Goal: Transaction & Acquisition: Purchase product/service

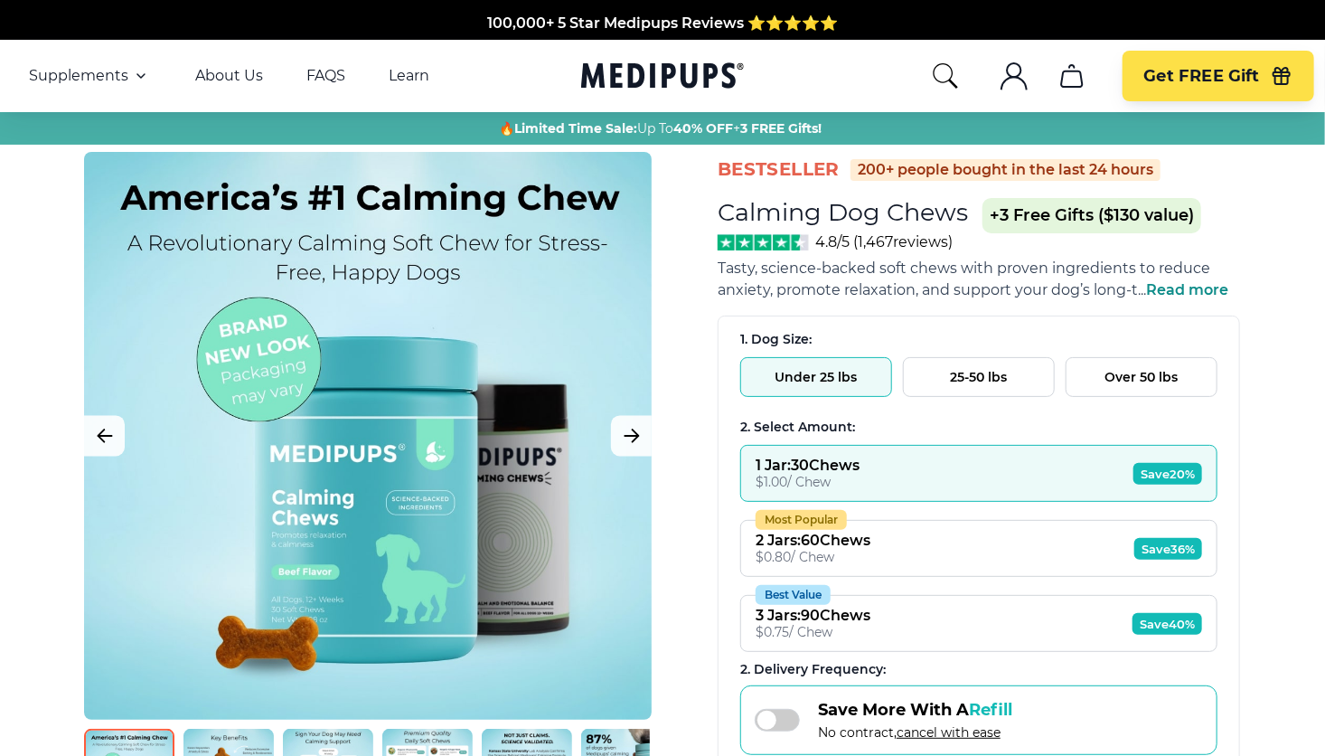
click at [1115, 380] on button "Over 50 lbs" at bounding box center [1142, 377] width 152 height 40
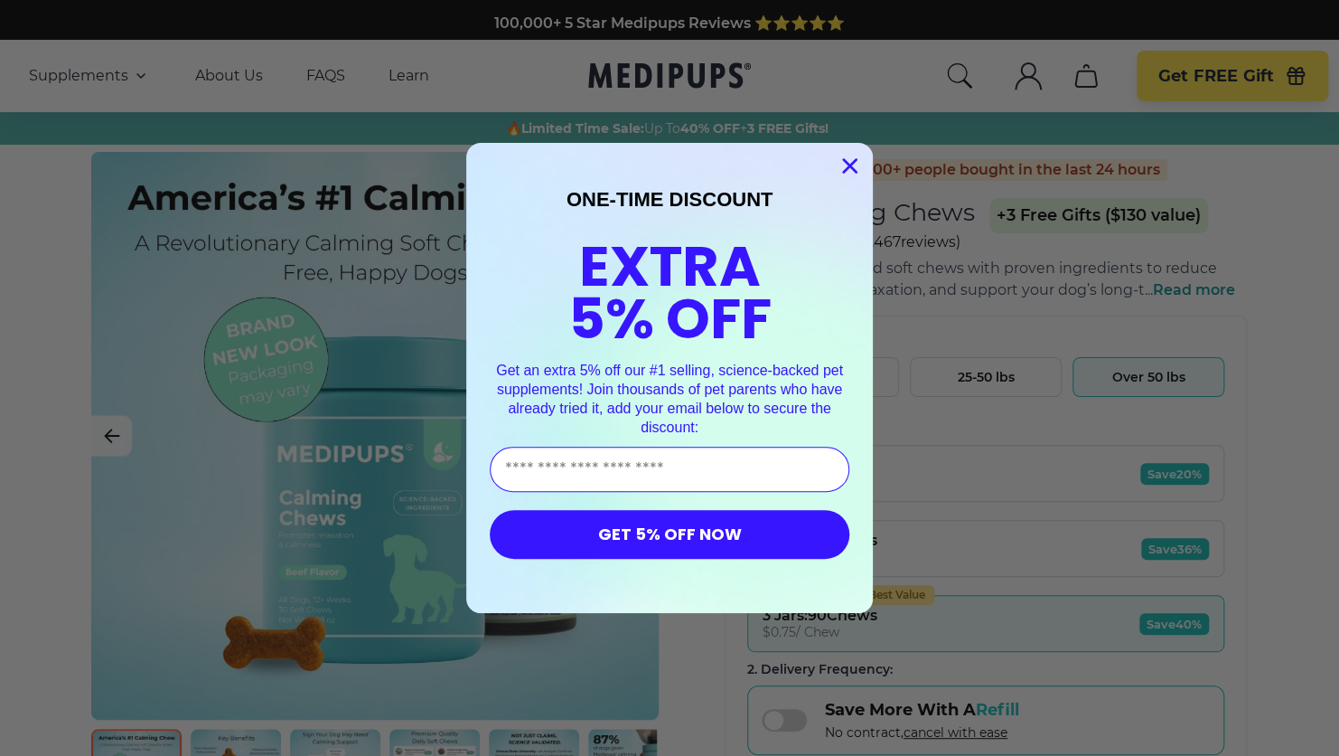
click at [841, 158] on circle "Close dialog" at bounding box center [850, 166] width 30 height 30
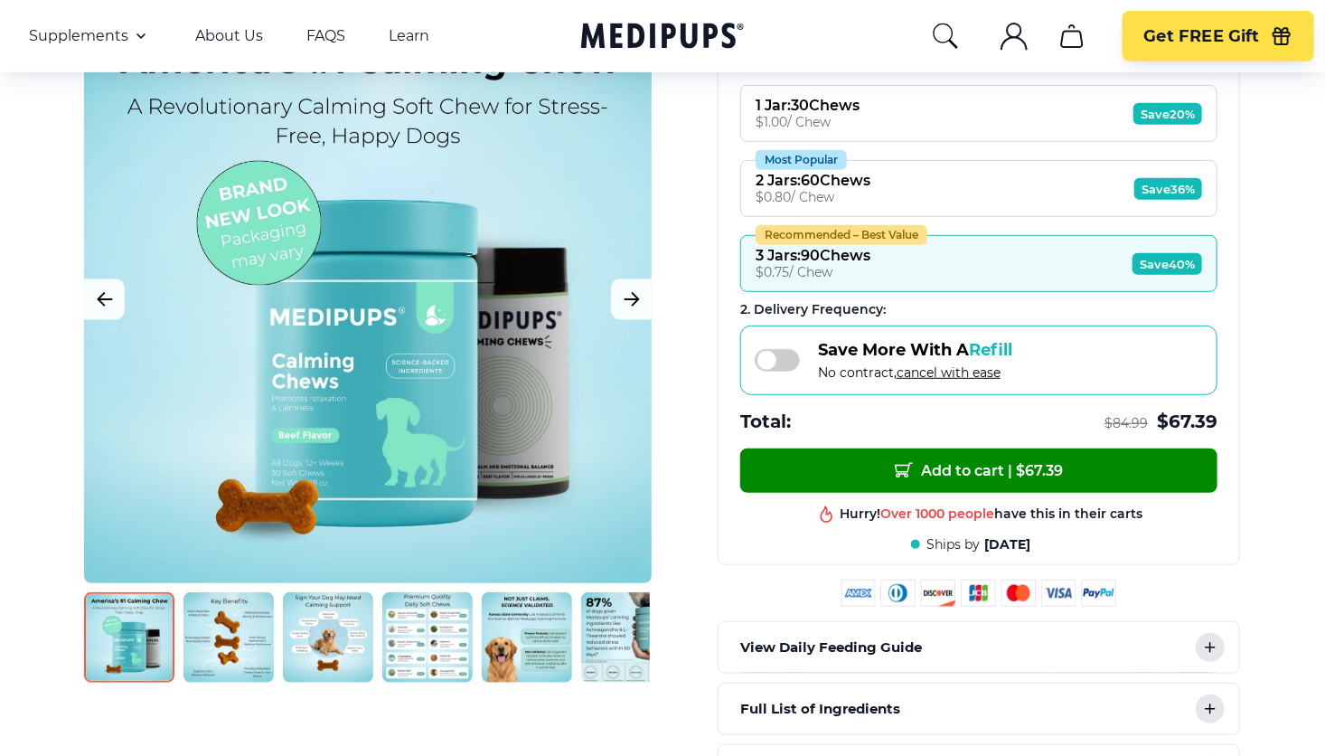
scroll to position [362, 0]
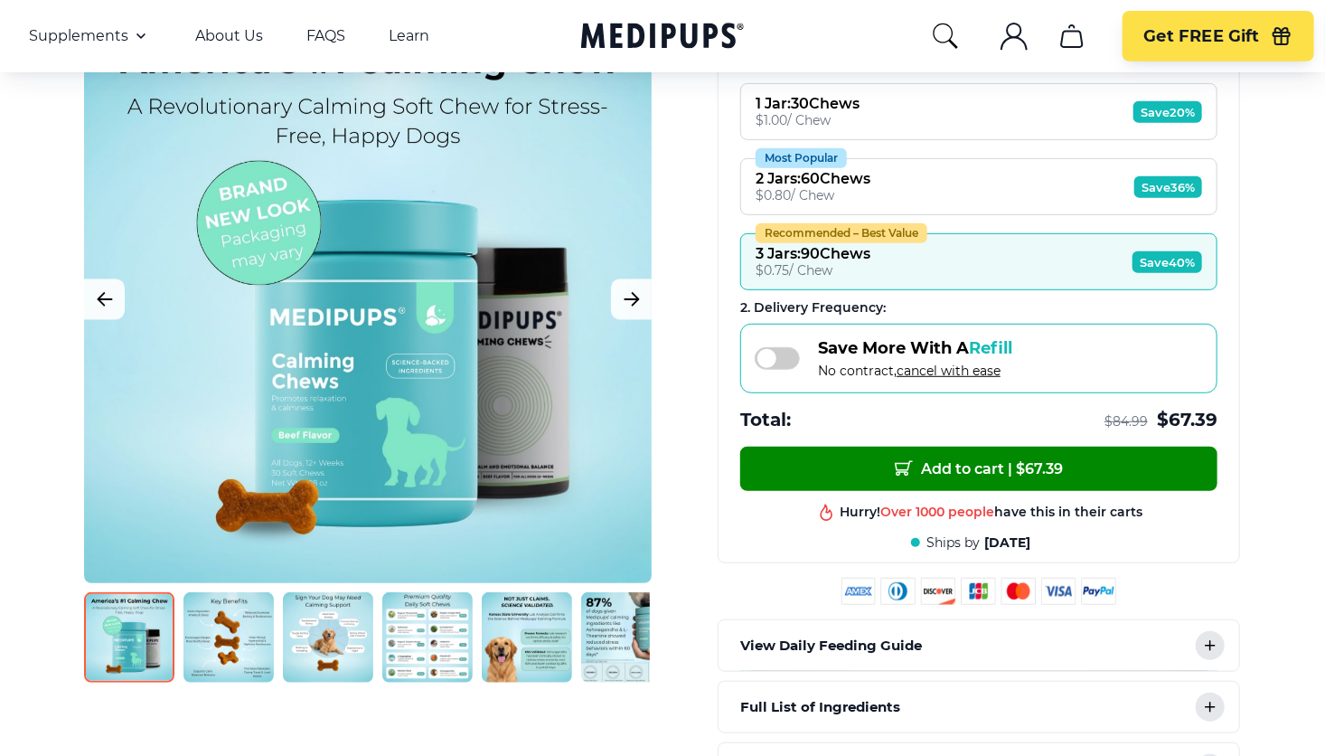
click at [244, 625] on img at bounding box center [228, 637] width 90 height 90
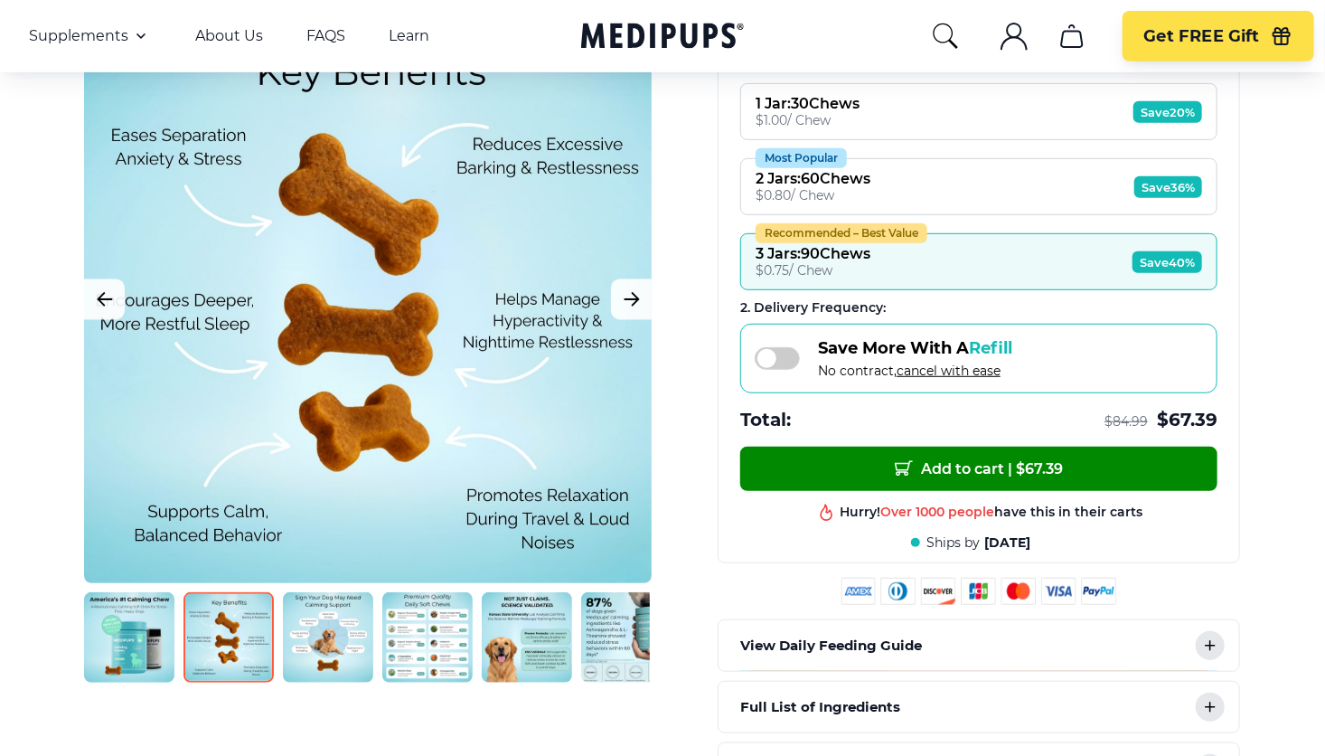
click at [330, 618] on img at bounding box center [328, 637] width 90 height 90
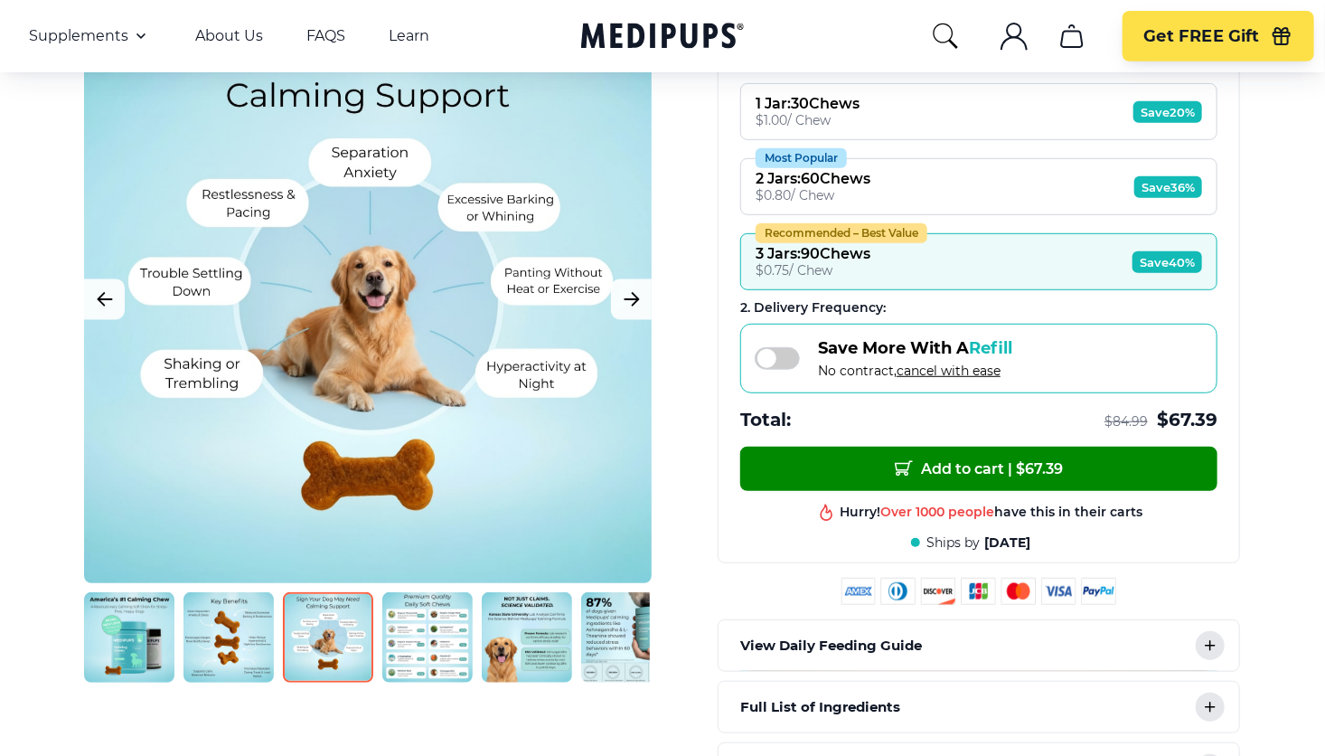
click at [434, 625] on img at bounding box center [427, 637] width 90 height 90
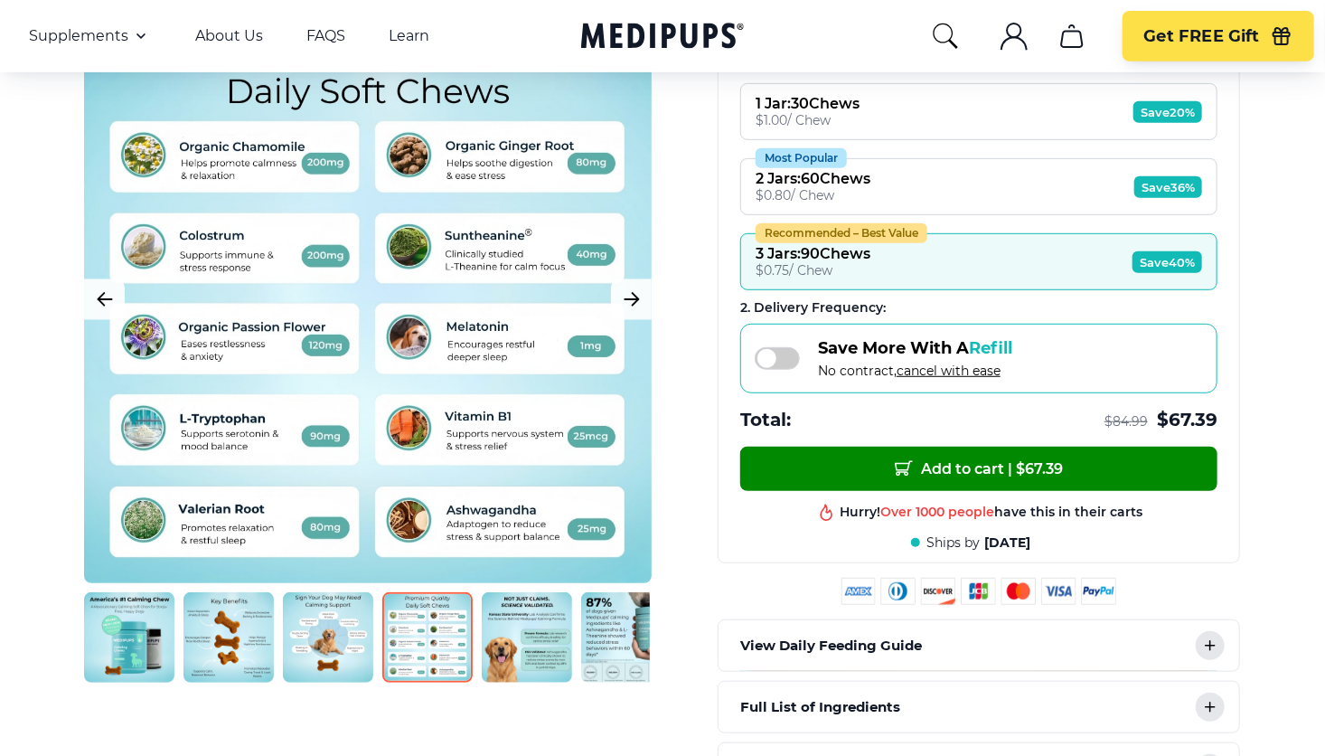
click at [507, 623] on img at bounding box center [527, 637] width 90 height 90
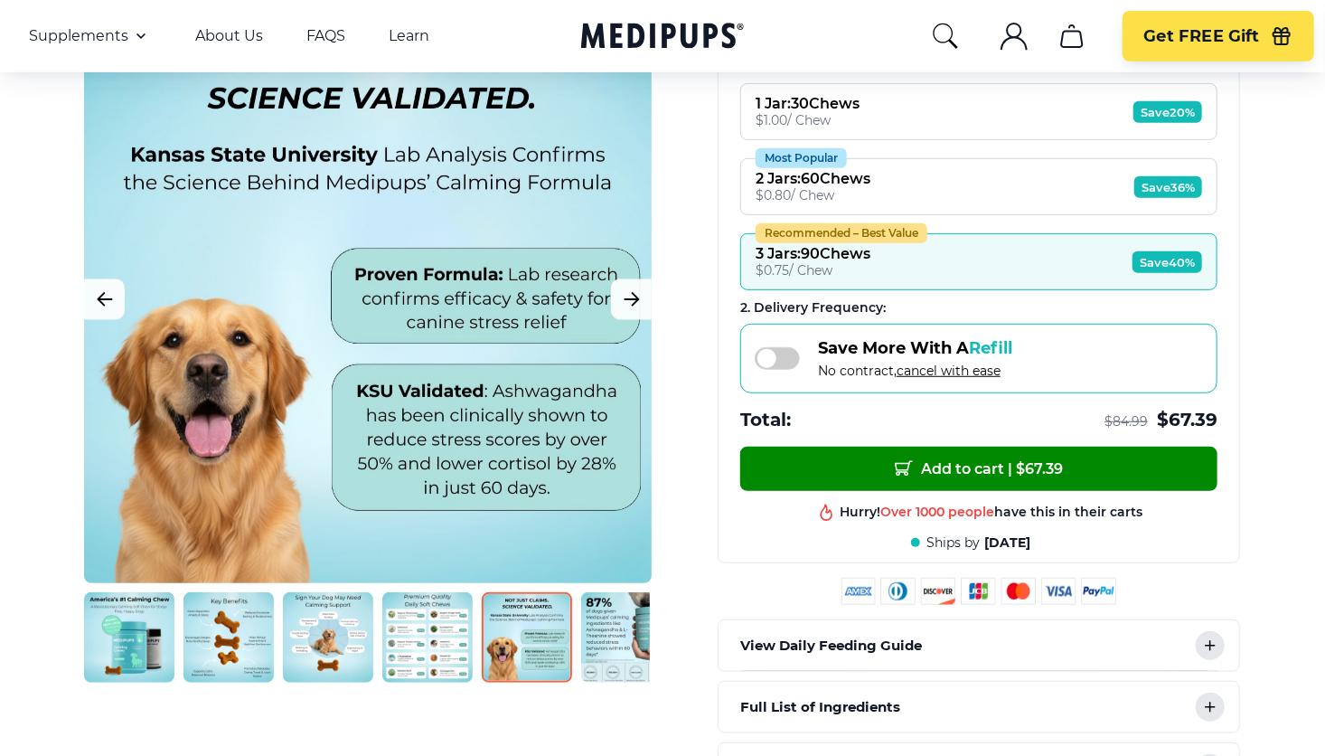
click at [608, 625] on img at bounding box center [626, 637] width 90 height 90
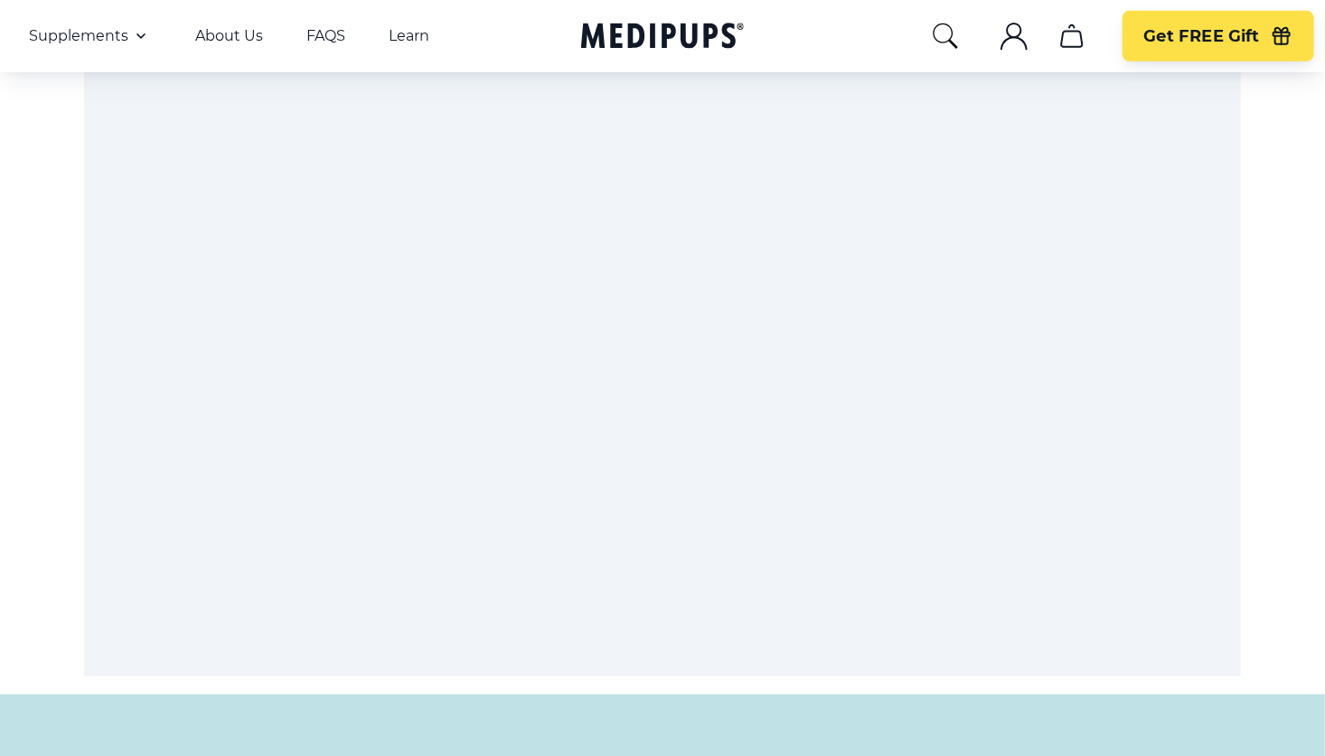
scroll to position [7050, 0]
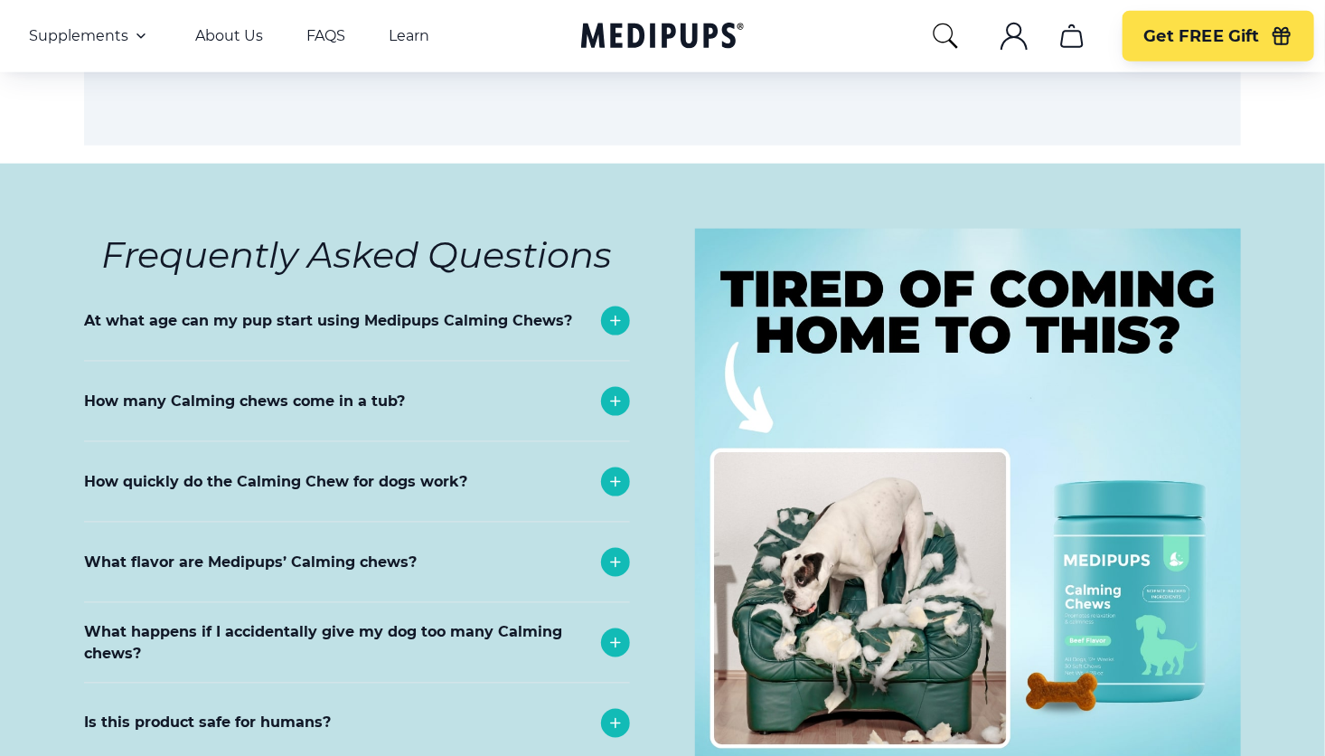
scroll to position [7592, 0]
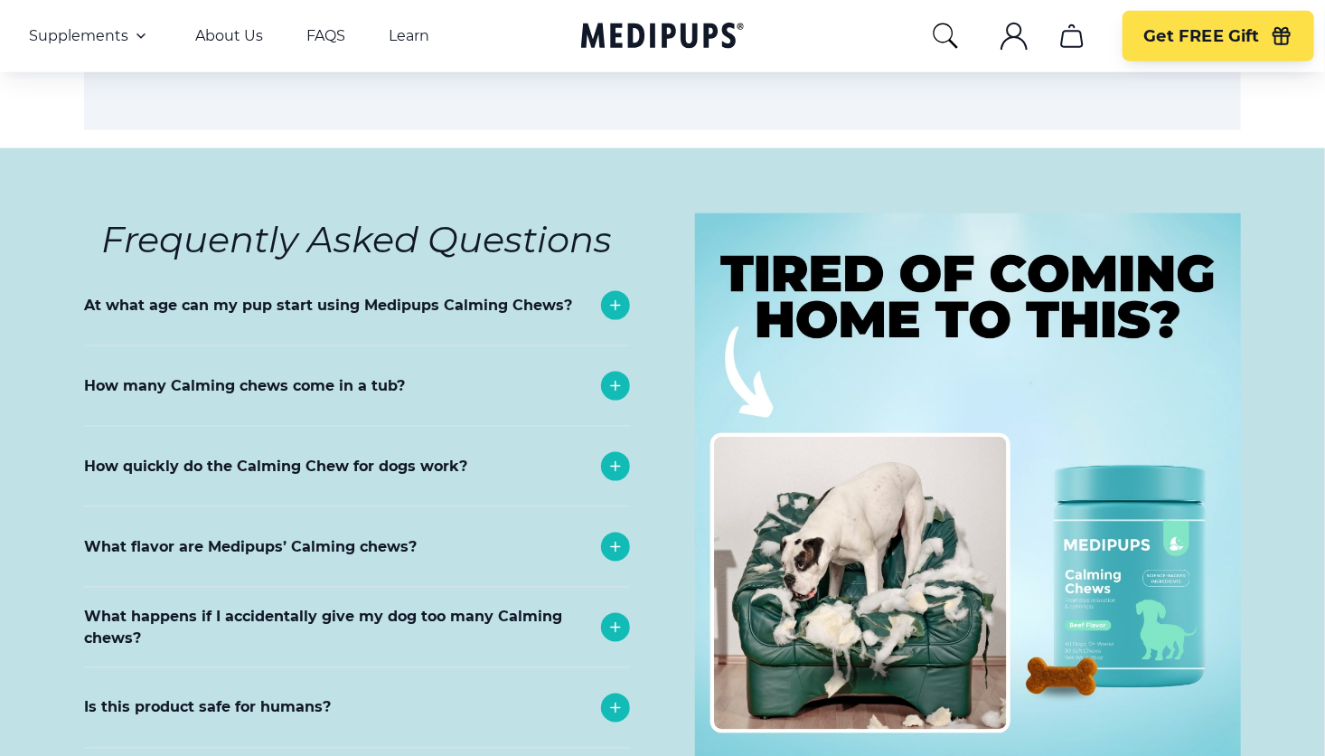
click at [613, 375] on icon at bounding box center [616, 386] width 22 height 22
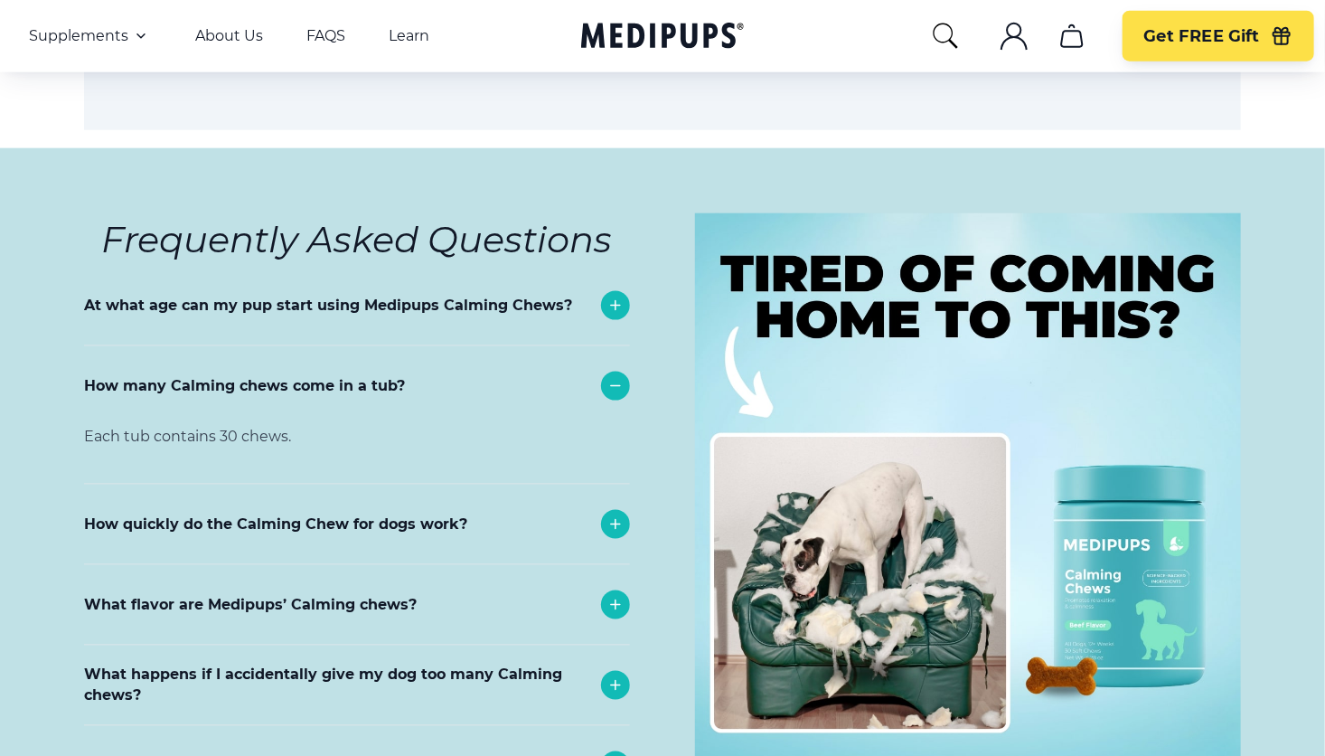
click at [613, 375] on icon at bounding box center [616, 386] width 22 height 22
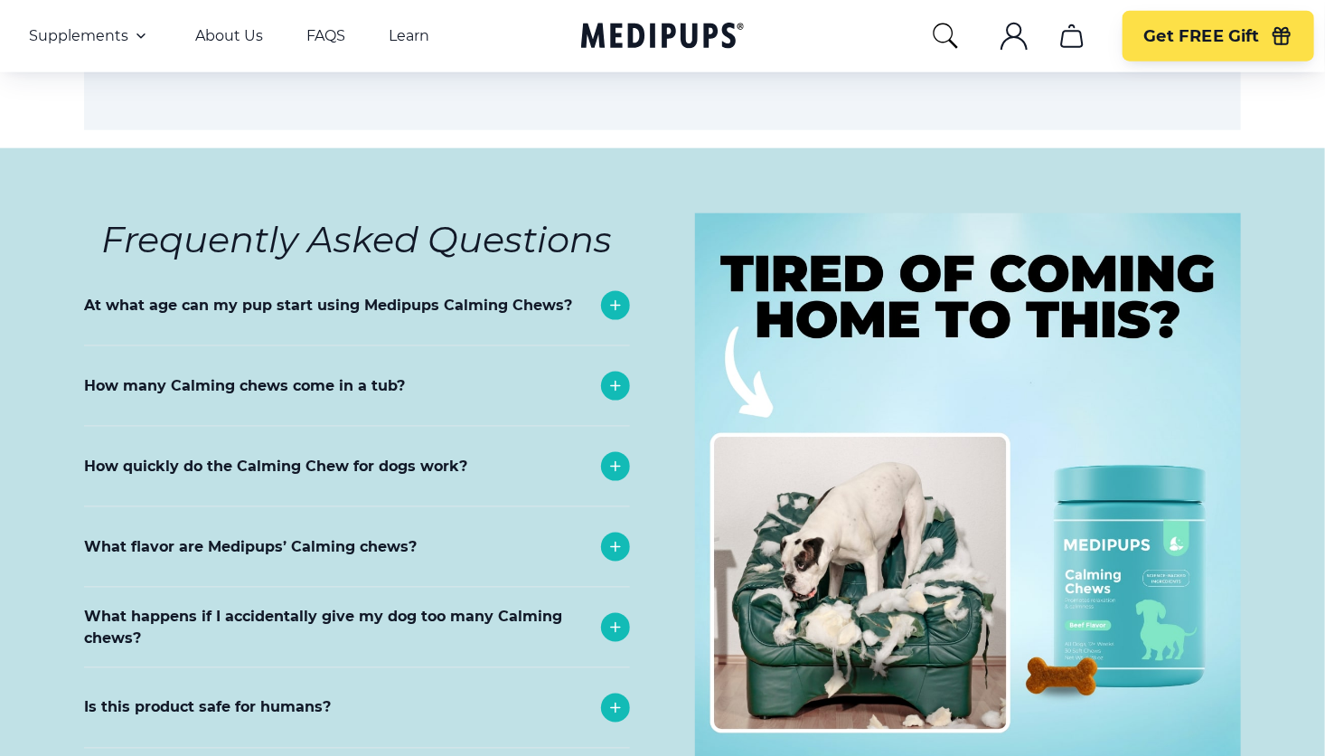
click at [609, 456] on icon at bounding box center [616, 467] width 22 height 22
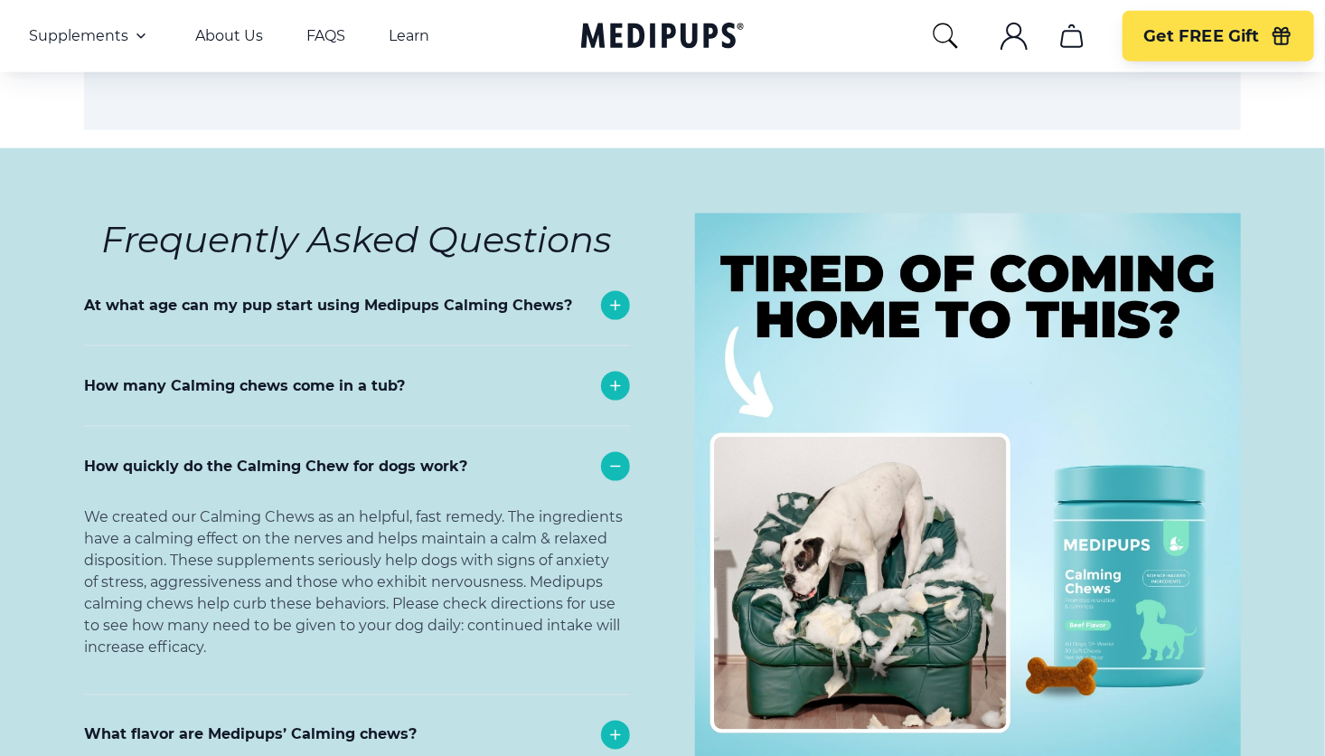
click at [609, 456] on icon at bounding box center [616, 467] width 22 height 22
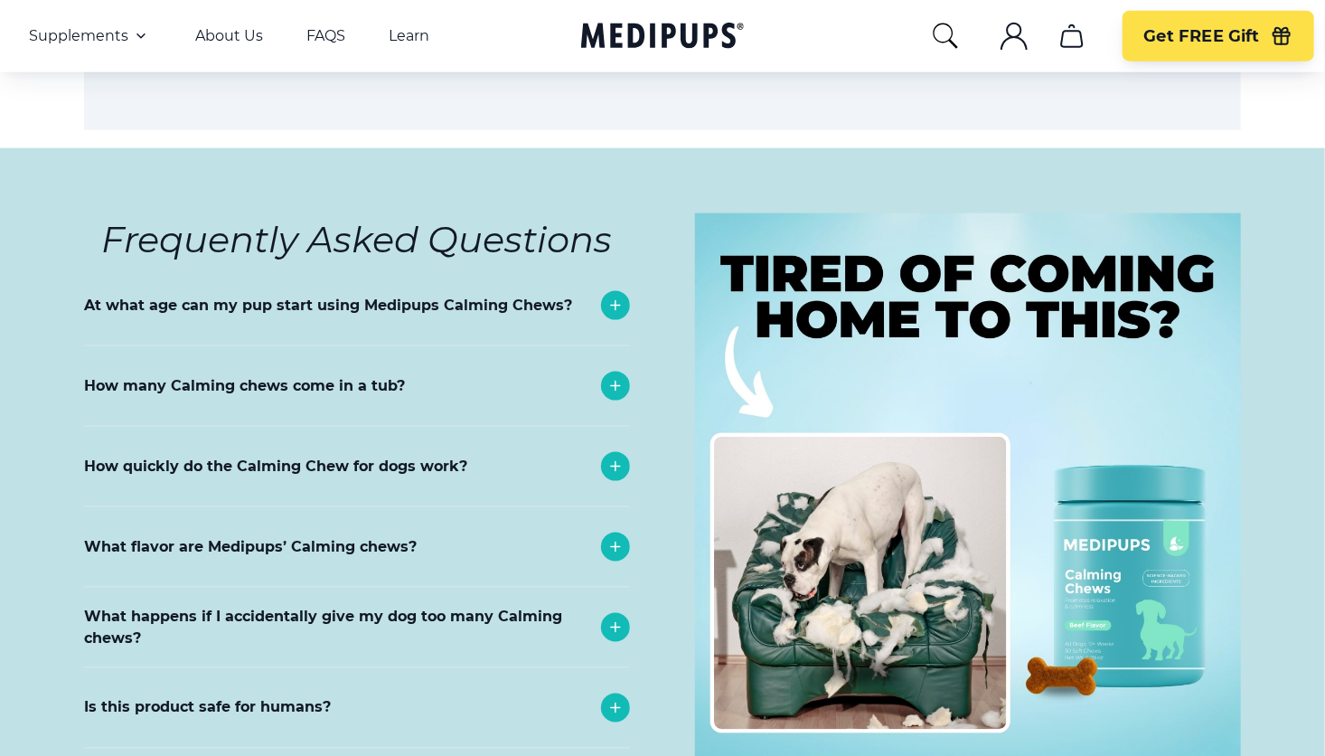
click at [608, 536] on icon at bounding box center [616, 547] width 22 height 22
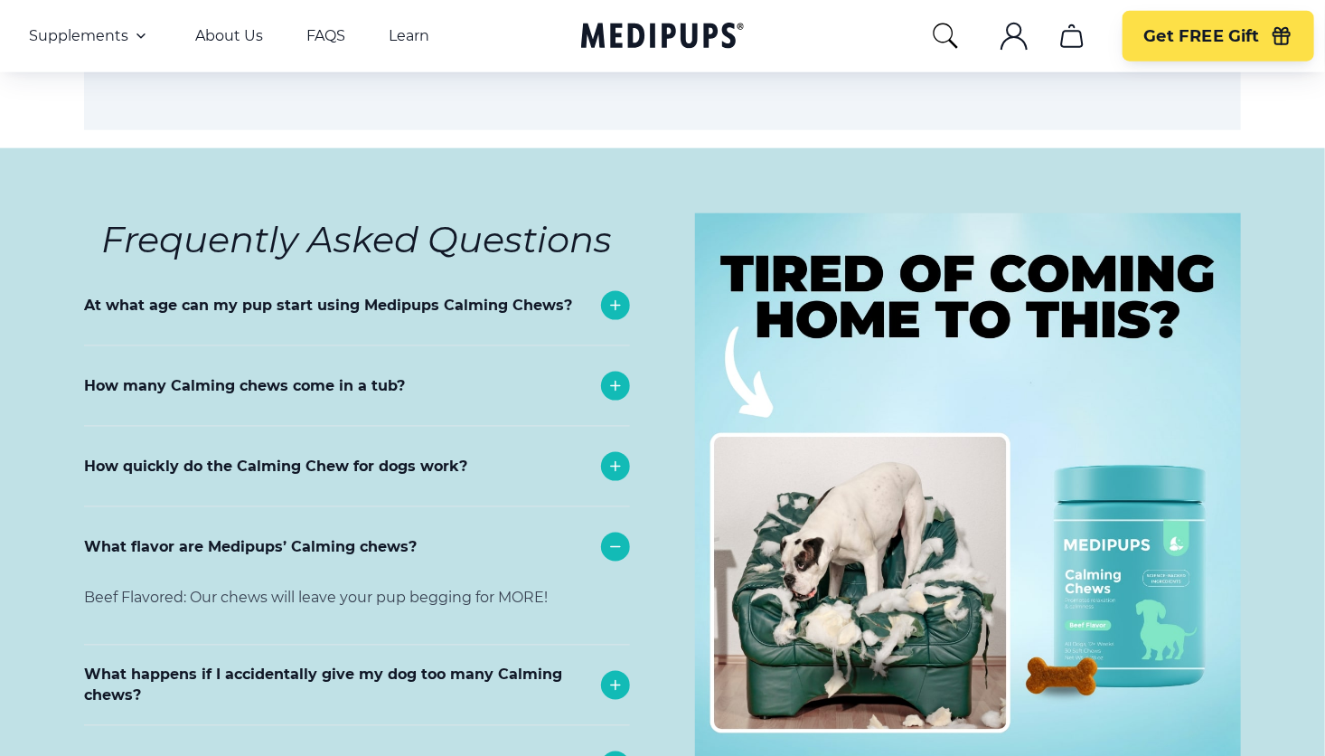
click at [608, 536] on icon at bounding box center [616, 547] width 22 height 22
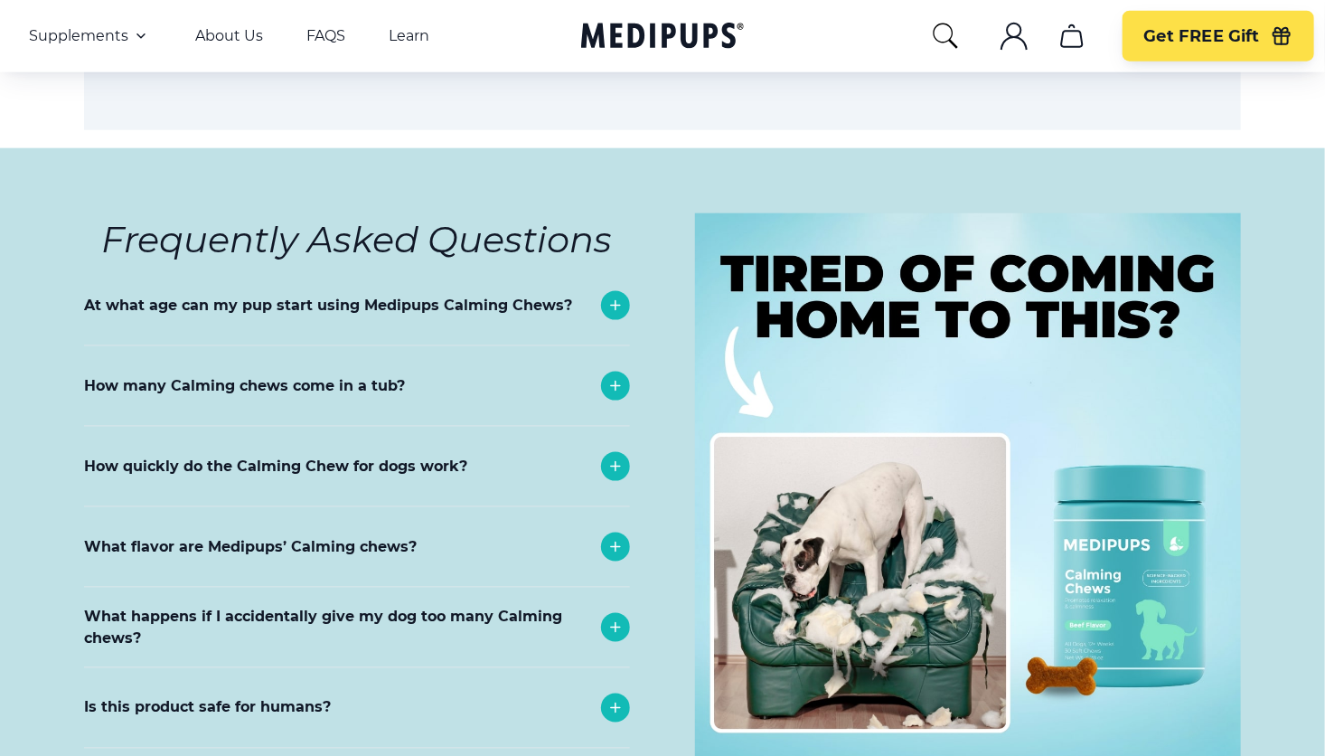
click at [618, 616] on icon at bounding box center [616, 627] width 22 height 22
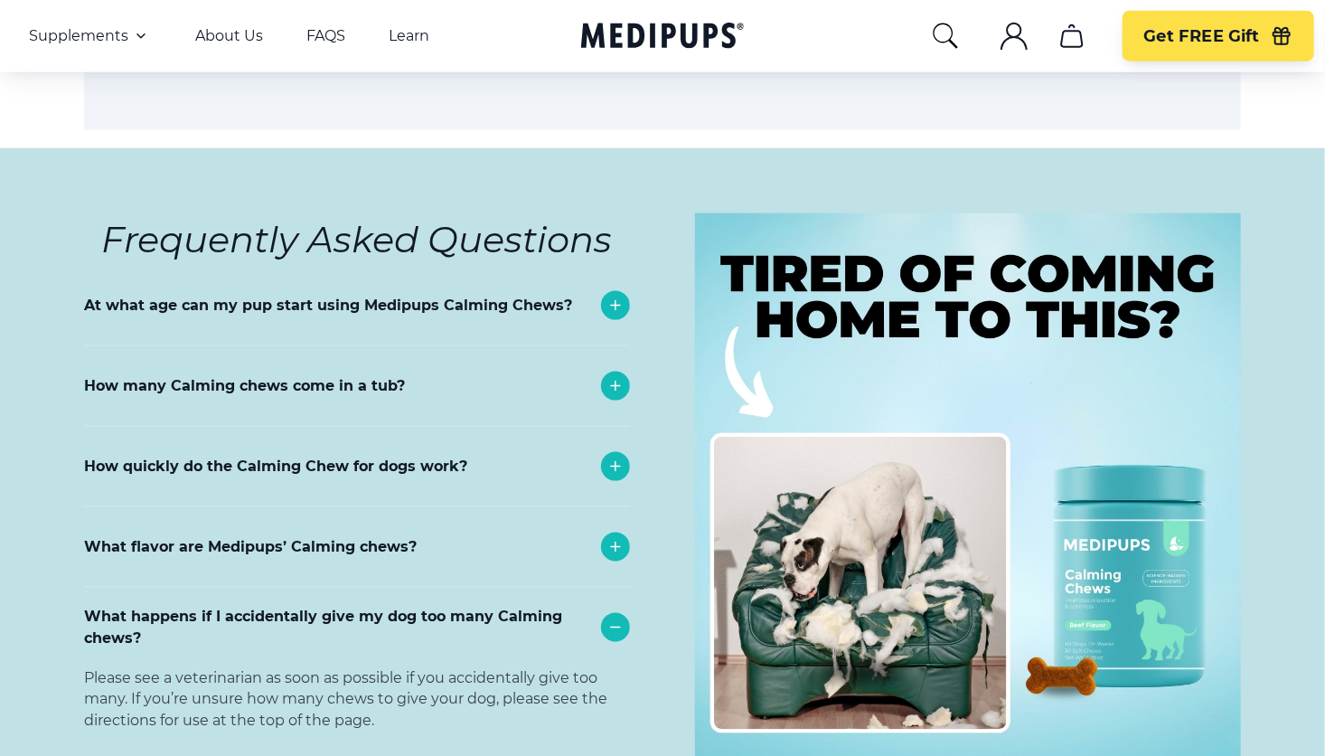
click at [618, 616] on icon at bounding box center [616, 627] width 22 height 22
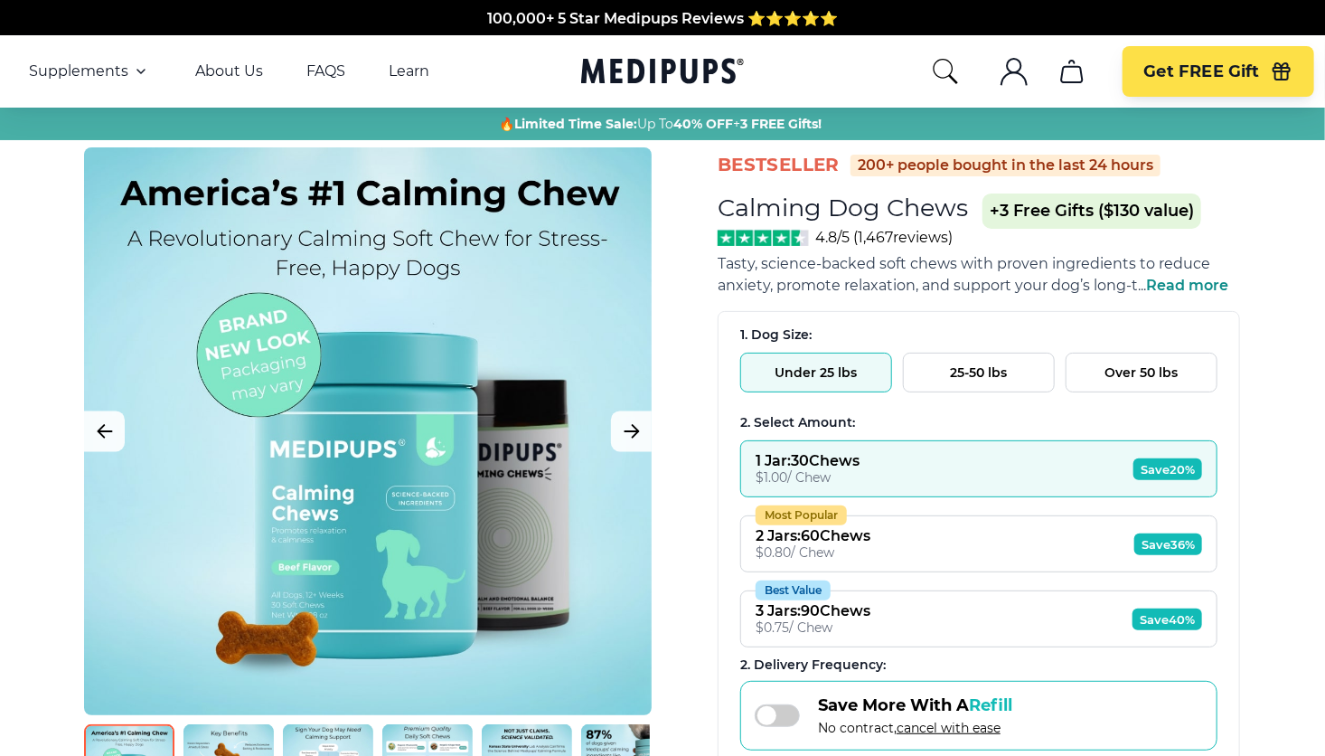
scroll to position [0, 0]
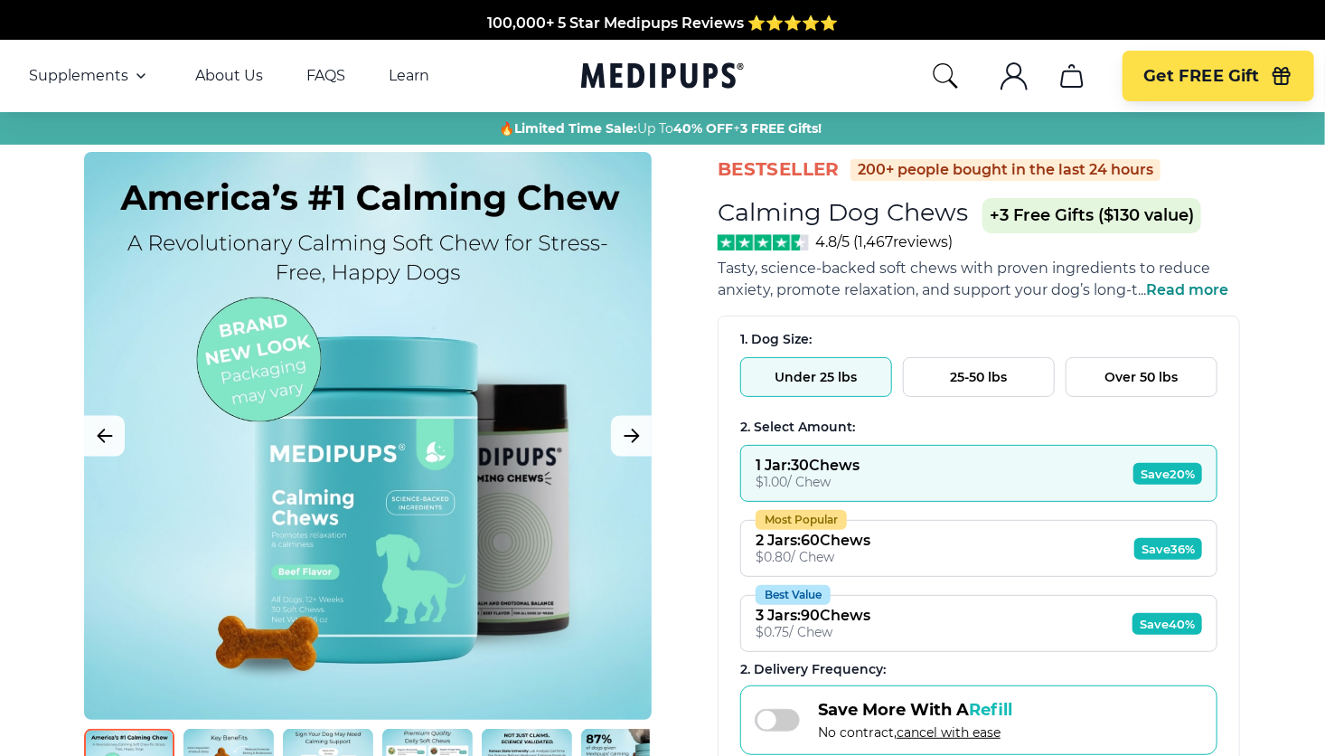
click at [1133, 376] on button "Over 50 lbs" at bounding box center [1142, 377] width 152 height 40
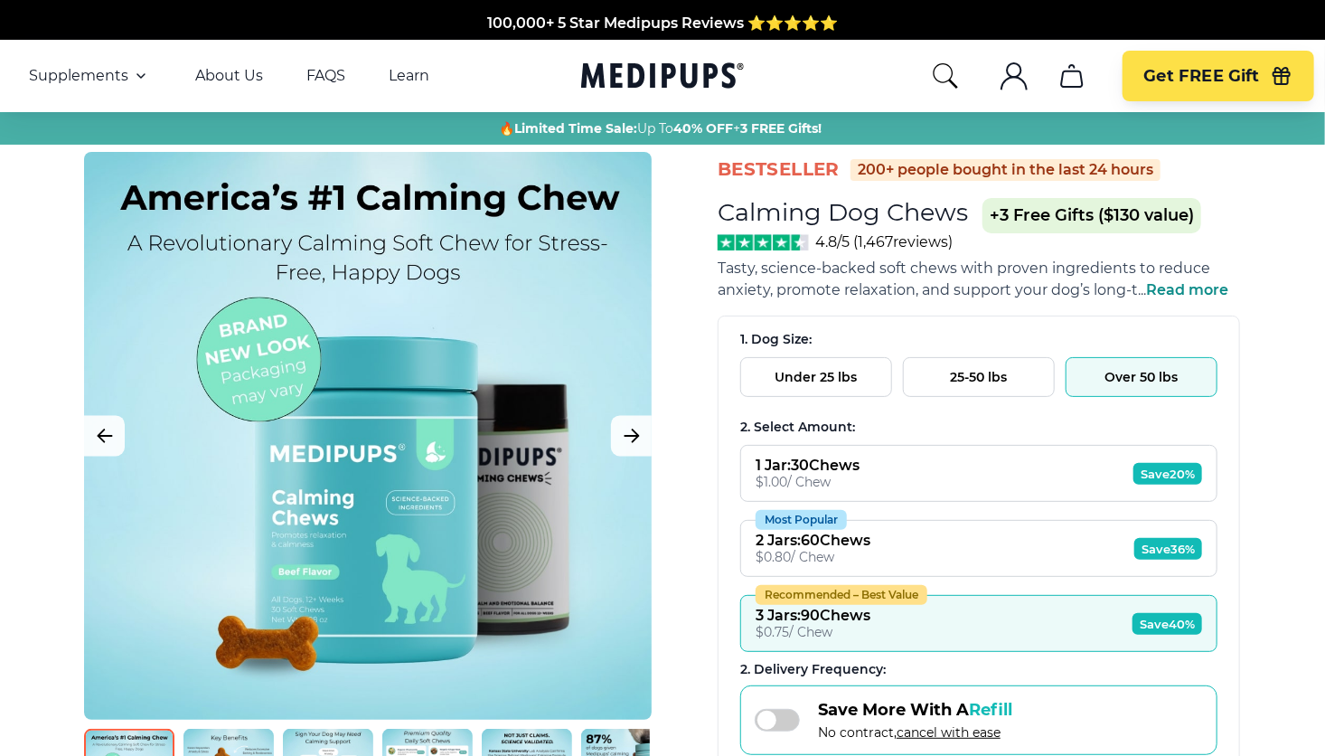
click at [1161, 615] on span "Save 40%" at bounding box center [1168, 624] width 70 height 22
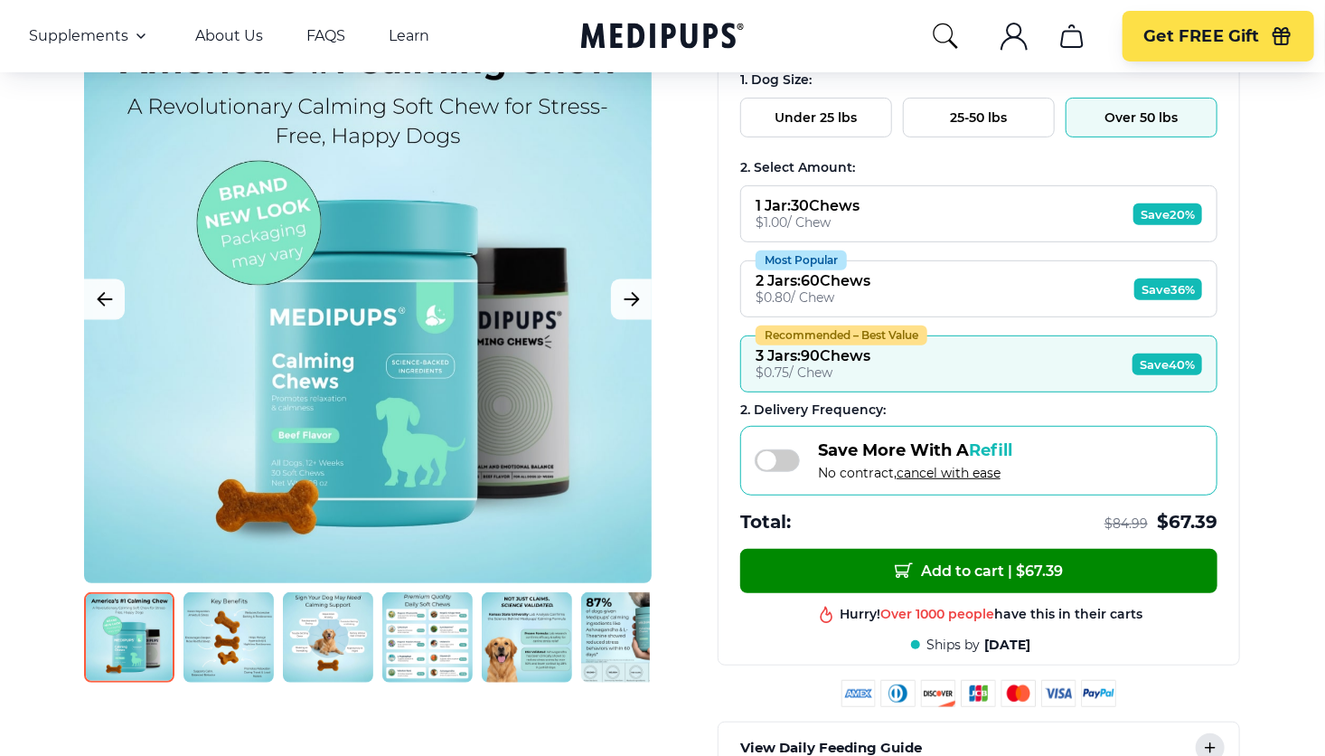
scroll to position [362, 0]
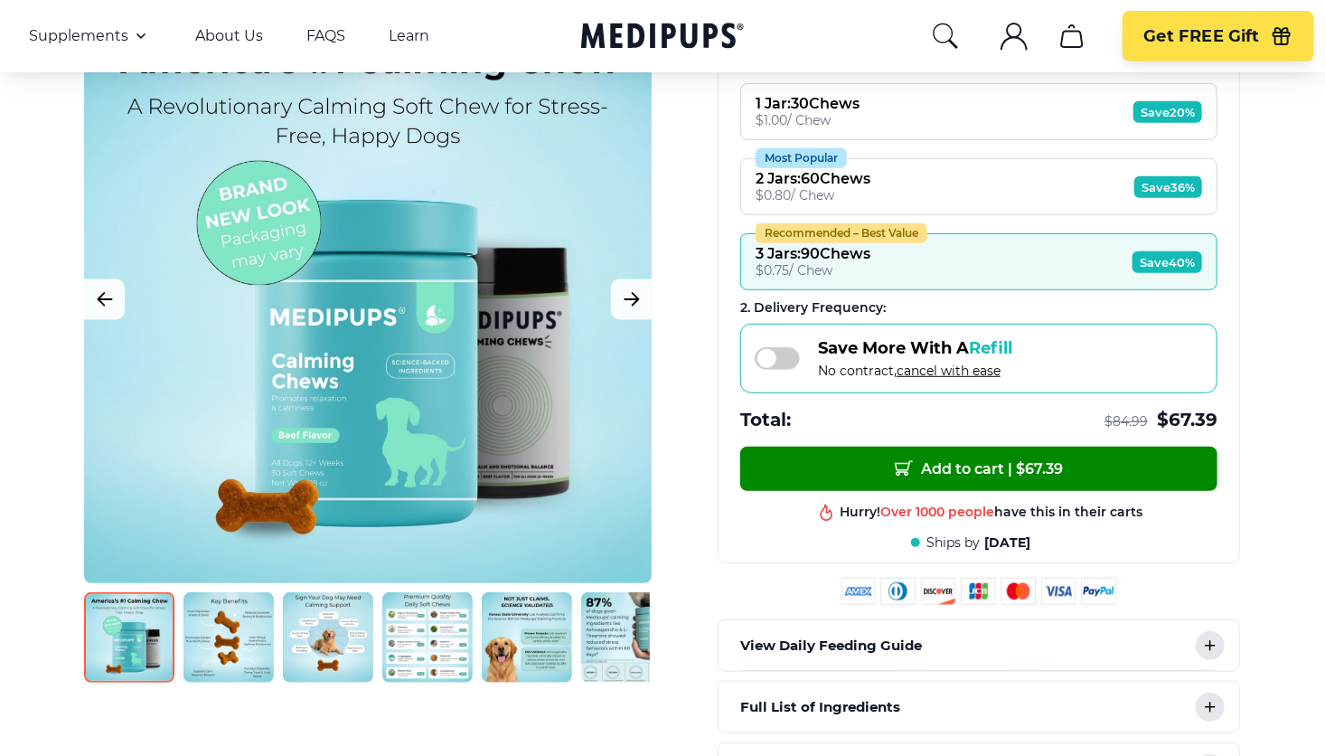
click at [428, 641] on img at bounding box center [427, 637] width 90 height 90
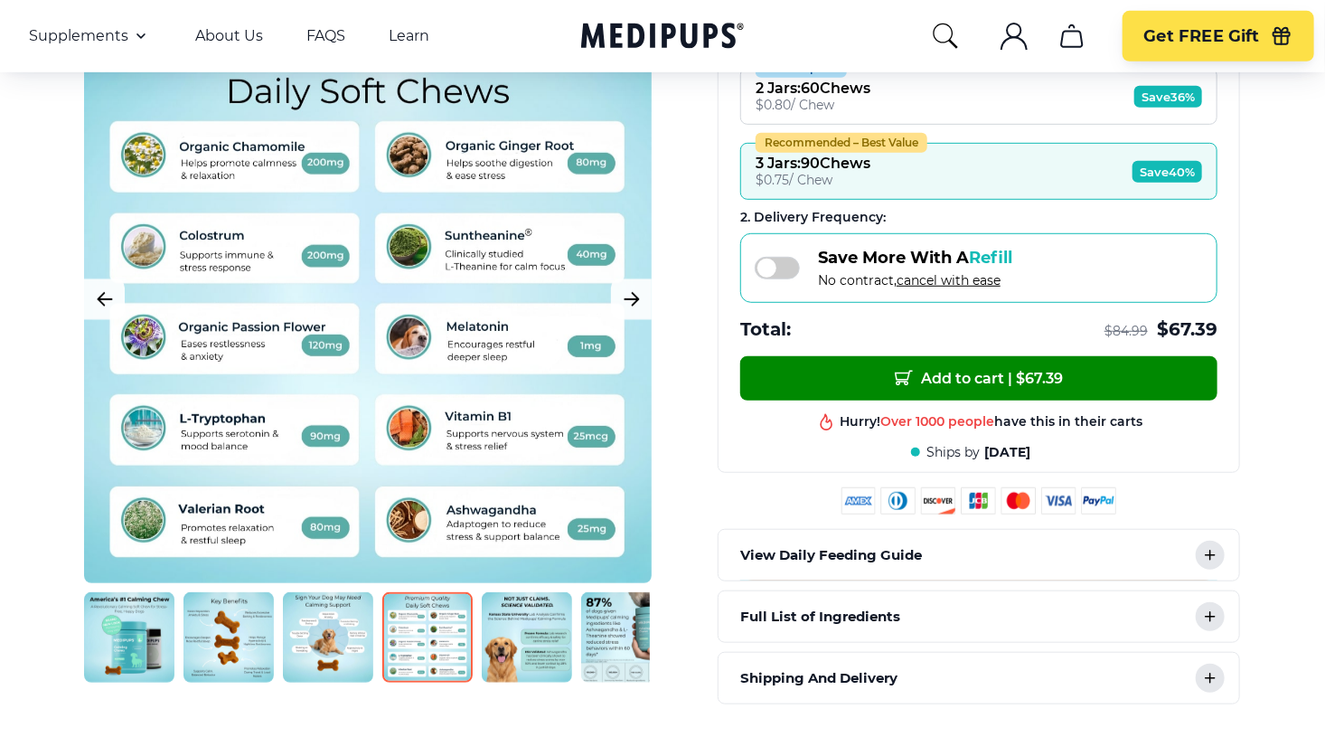
scroll to position [181, 0]
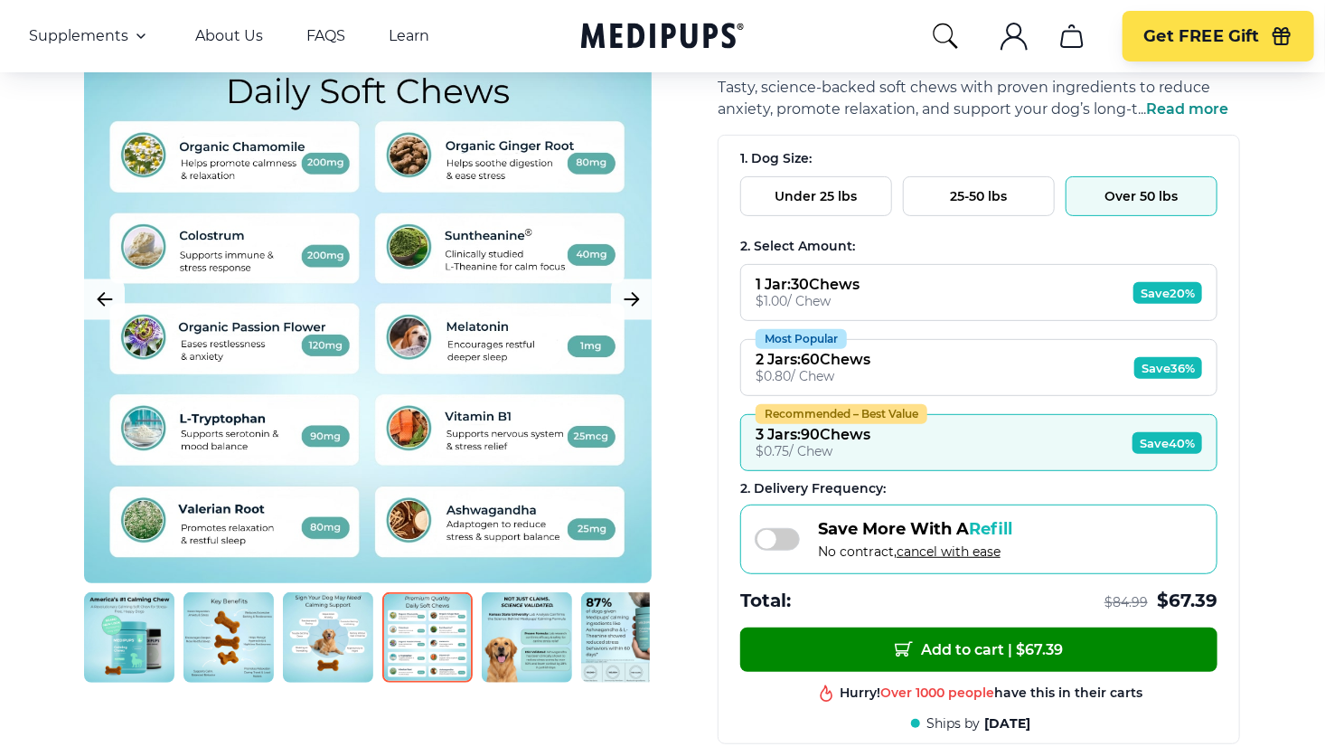
click at [1172, 289] on span "Save 20%" at bounding box center [1167, 293] width 69 height 22
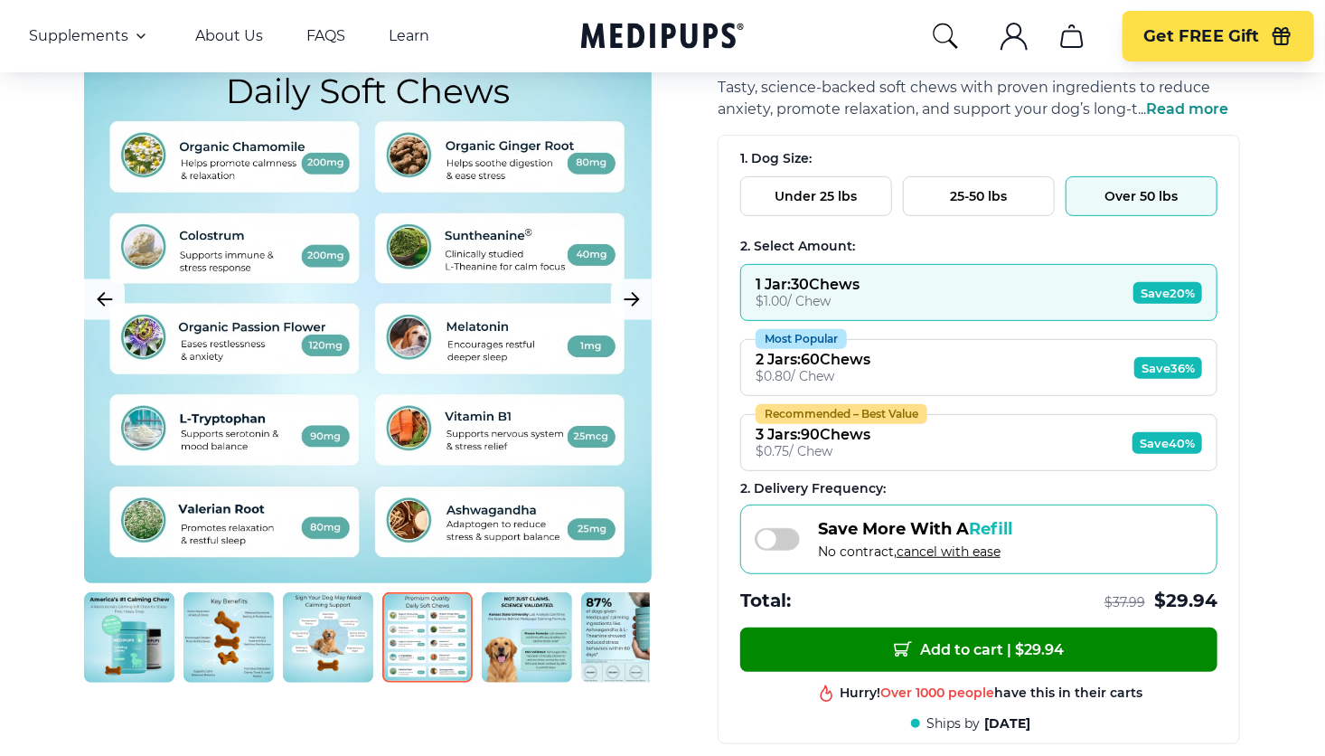
click at [1162, 434] on span "Save 40%" at bounding box center [1168, 443] width 70 height 22
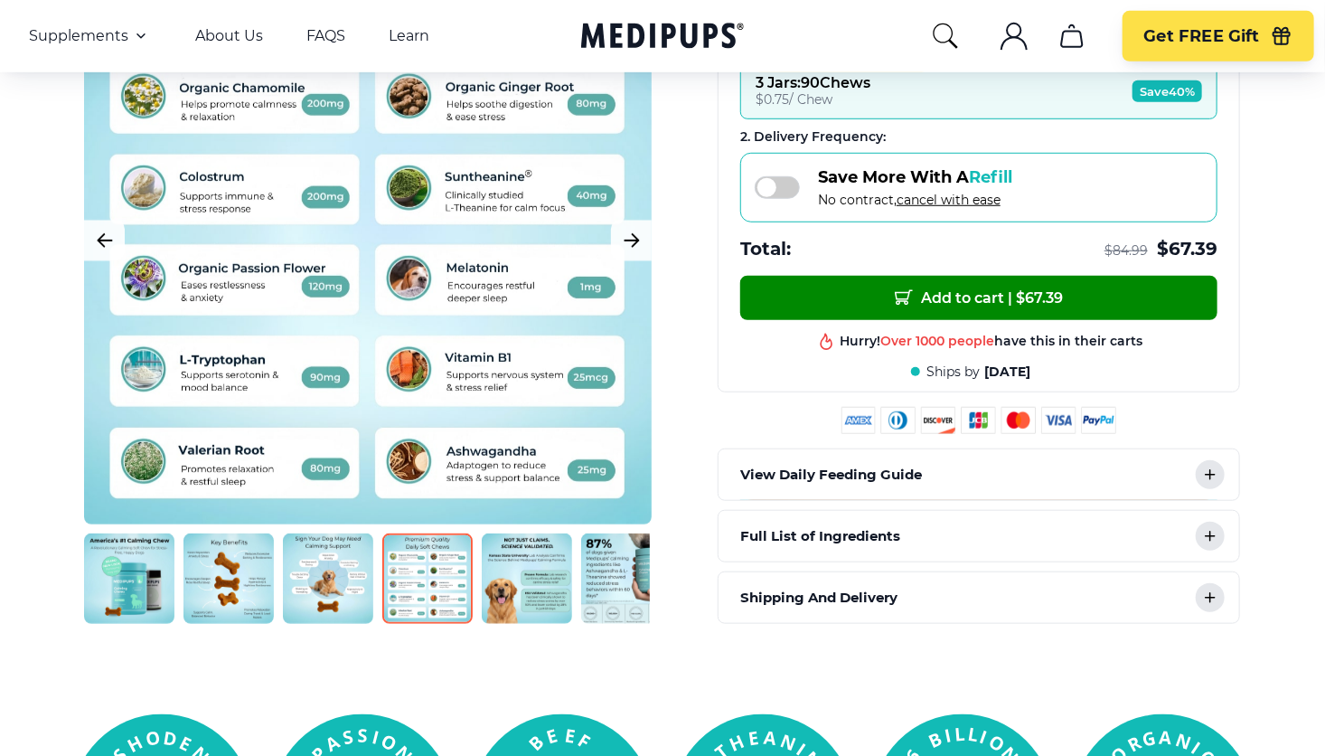
scroll to position [542, 0]
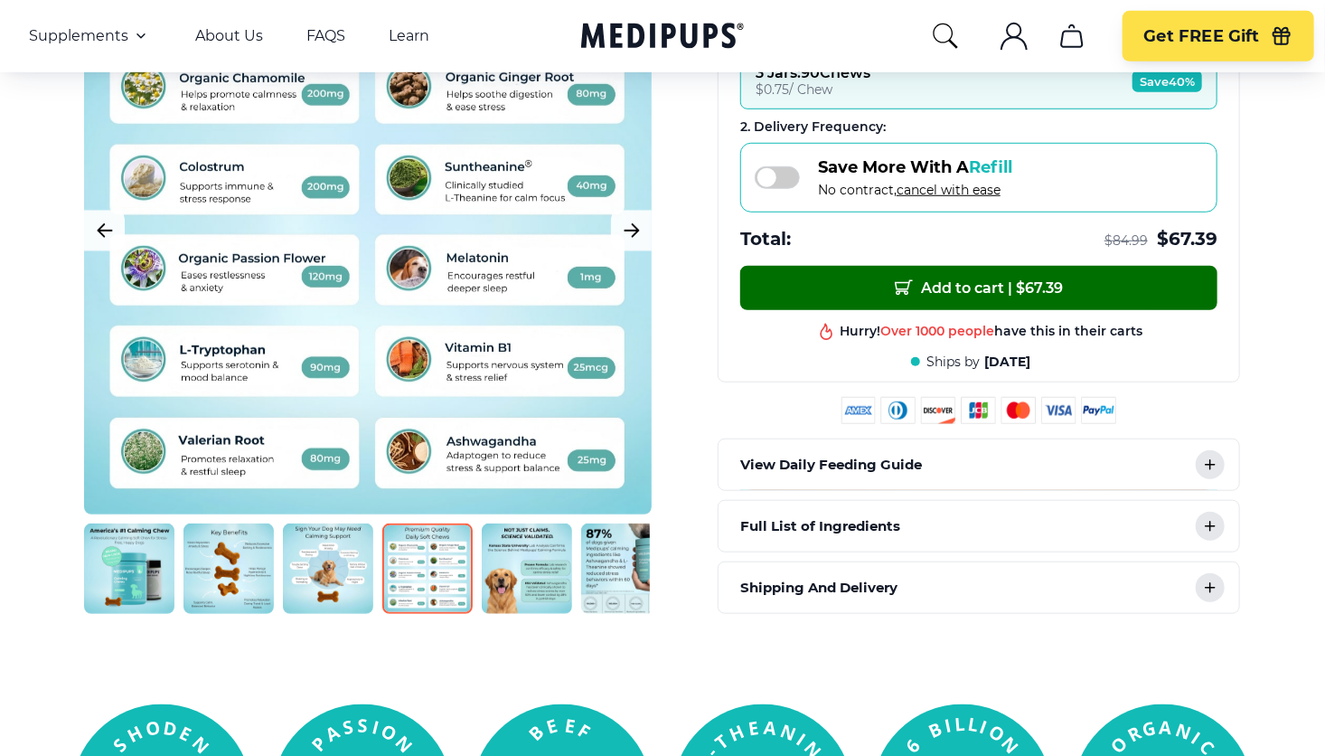
click at [990, 281] on span "Add to cart | $ 67.39" at bounding box center [979, 287] width 168 height 19
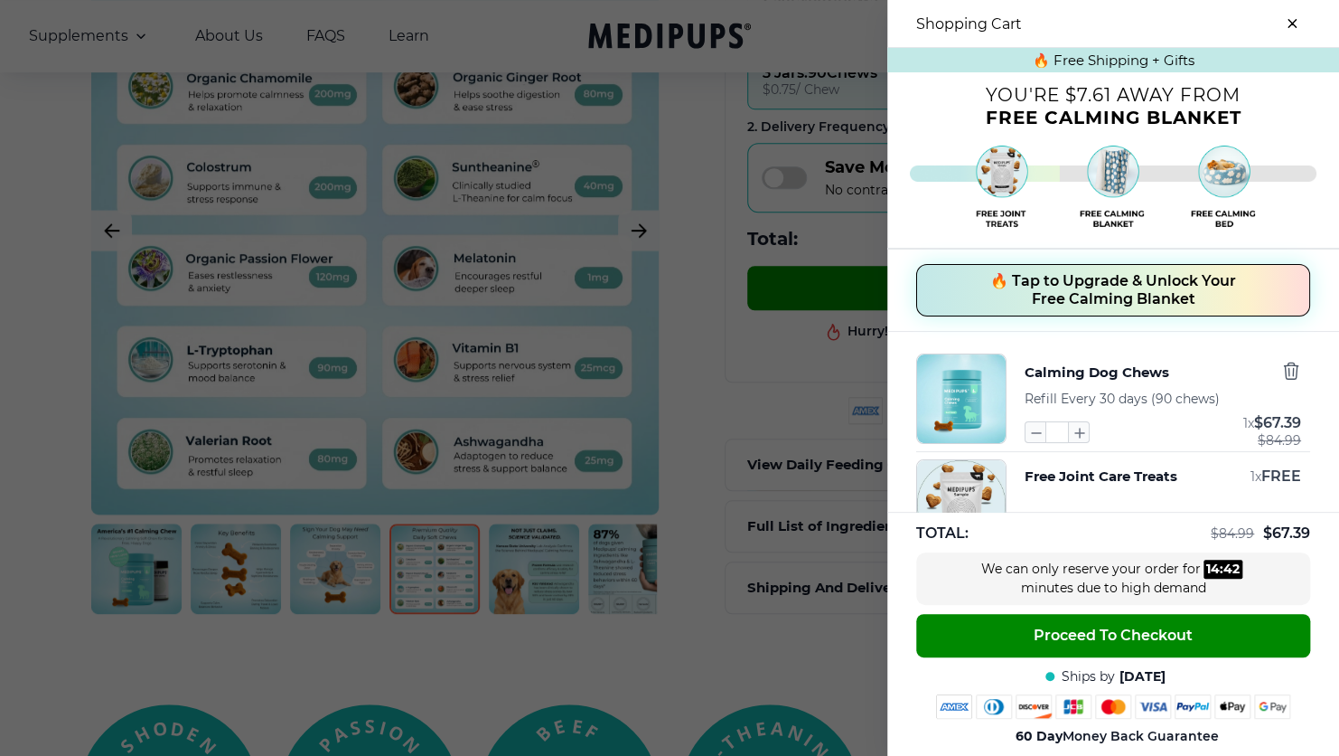
click at [1289, 23] on icon "close-cart" at bounding box center [1292, 23] width 7 height 7
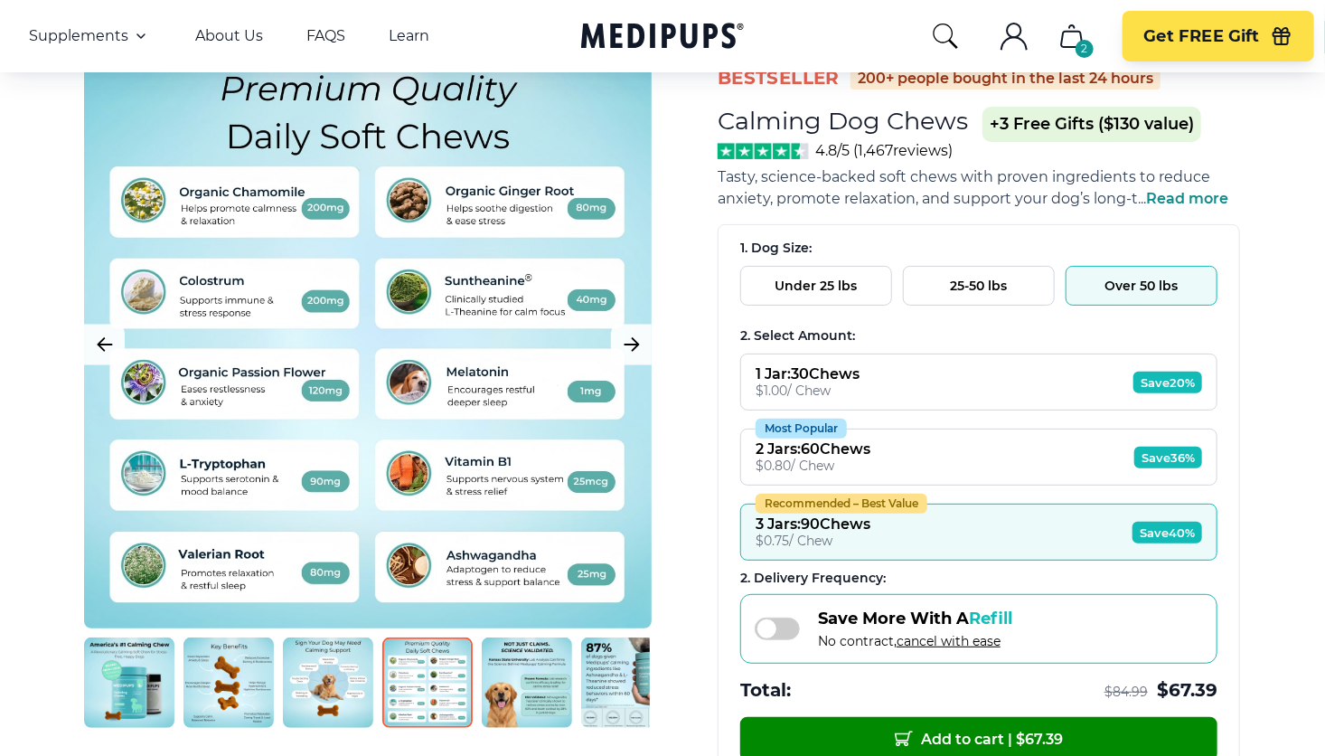
scroll to position [90, 0]
click at [1150, 382] on span "Save 20%" at bounding box center [1167, 383] width 69 height 22
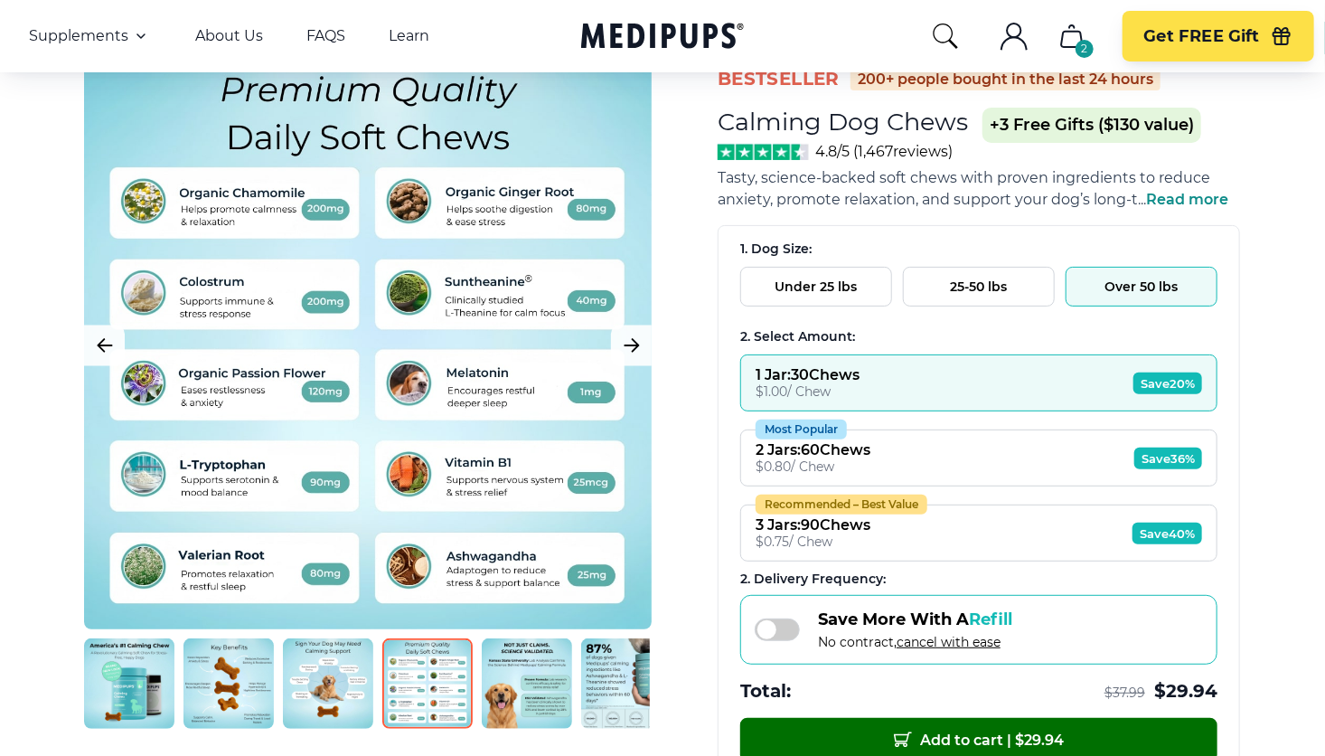
click at [1020, 730] on span "Add to cart | $ 29.94" at bounding box center [979, 739] width 170 height 19
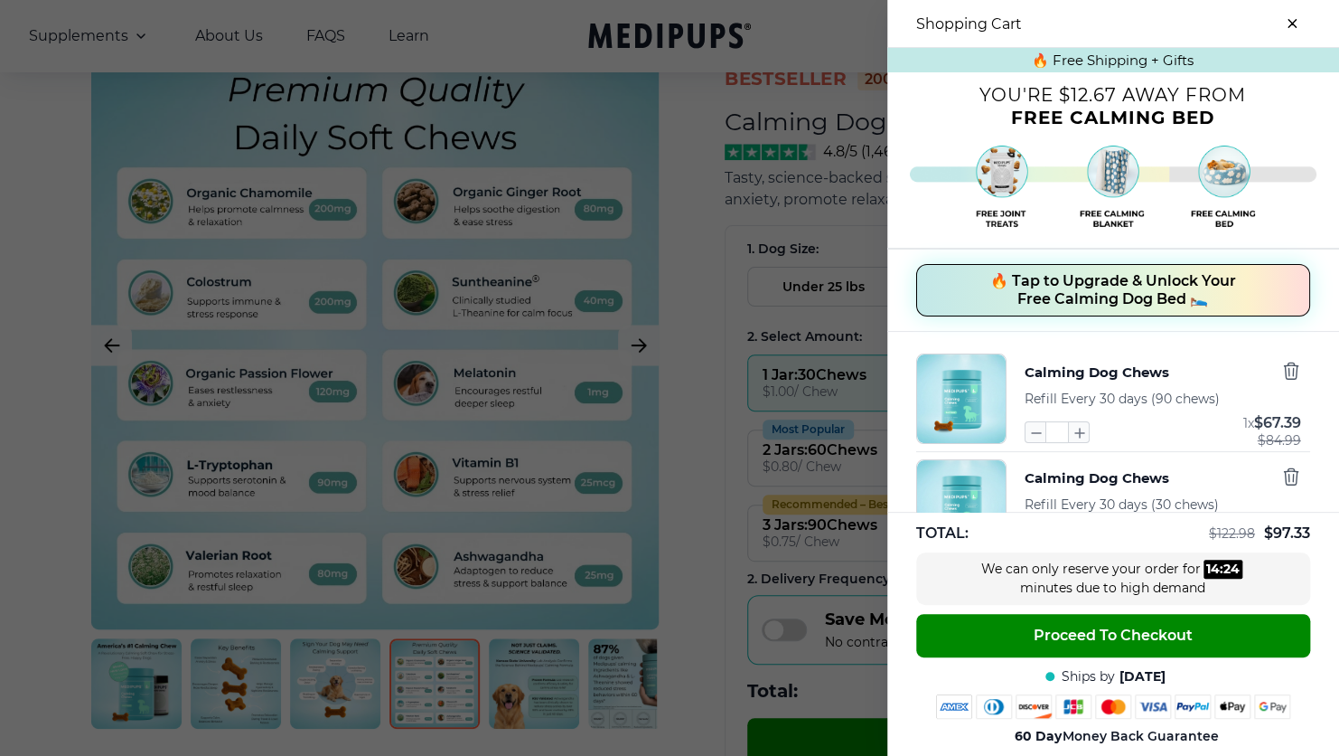
click at [1278, 15] on button "close-cart" at bounding box center [1292, 23] width 36 height 36
